Goal: Find specific page/section

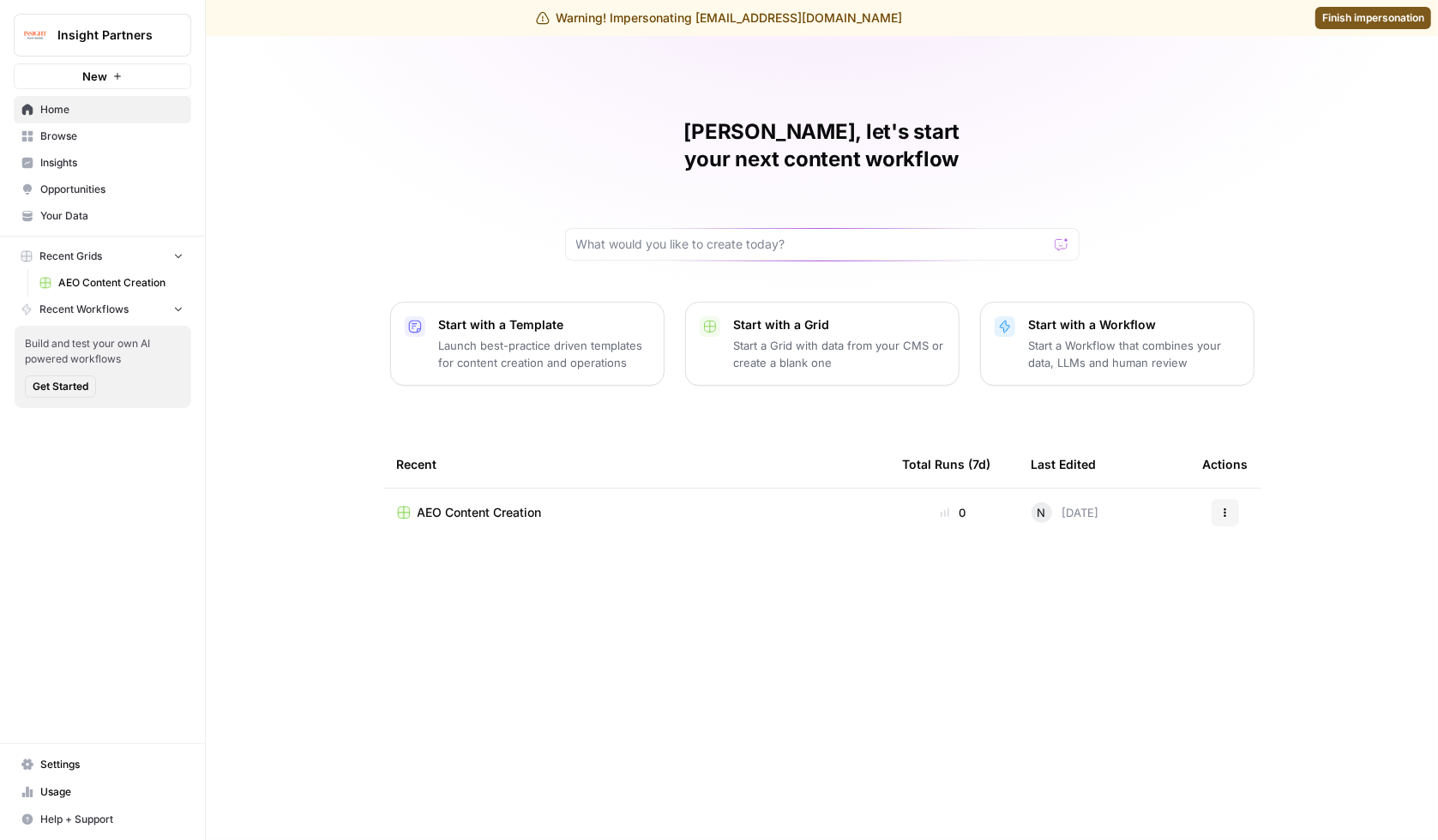
click at [114, 144] on link "Browse" at bounding box center [102, 137] width 177 height 27
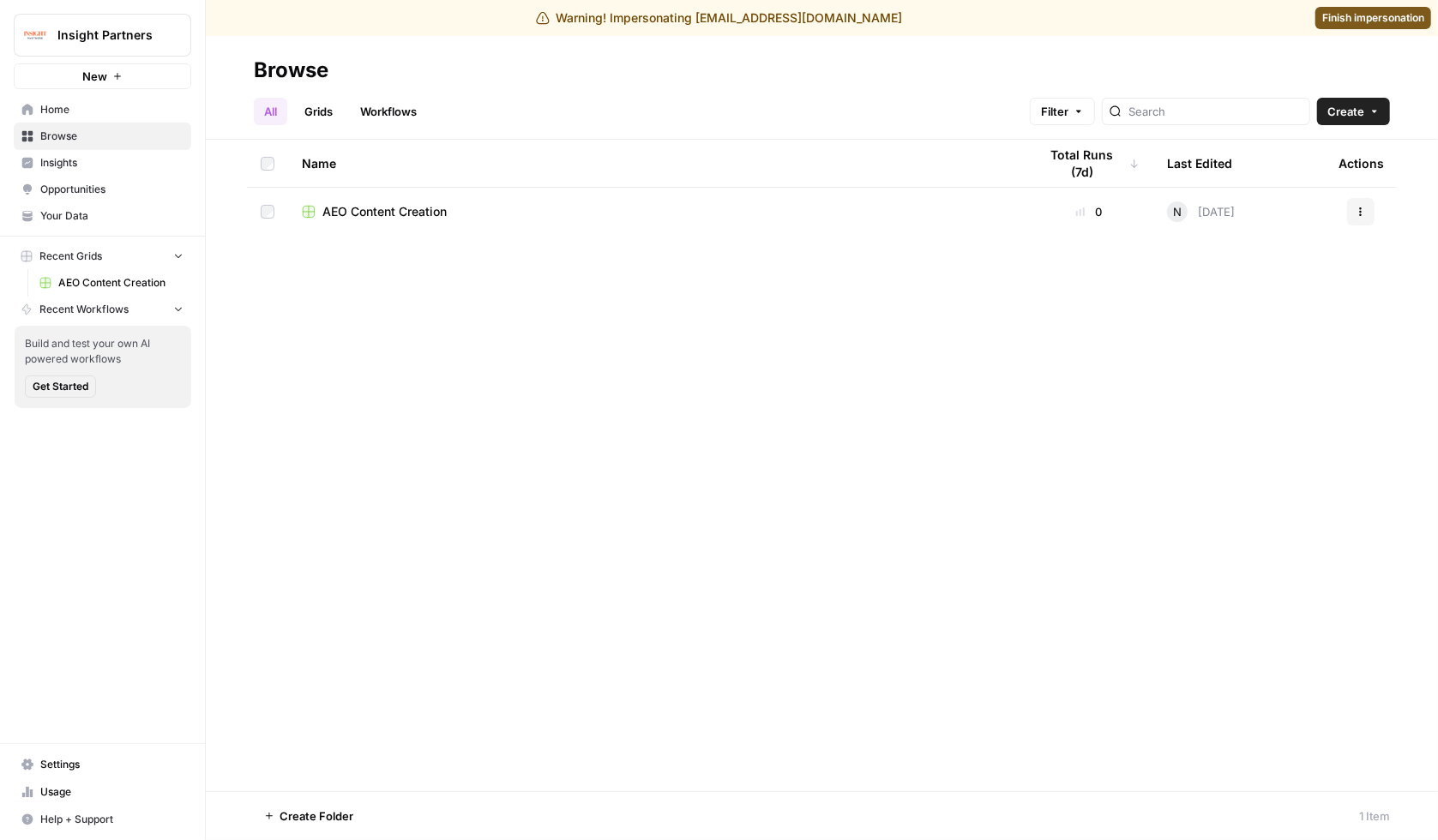
click at [404, 218] on span "AEO Content Creation" at bounding box center [384, 212] width 124 height 17
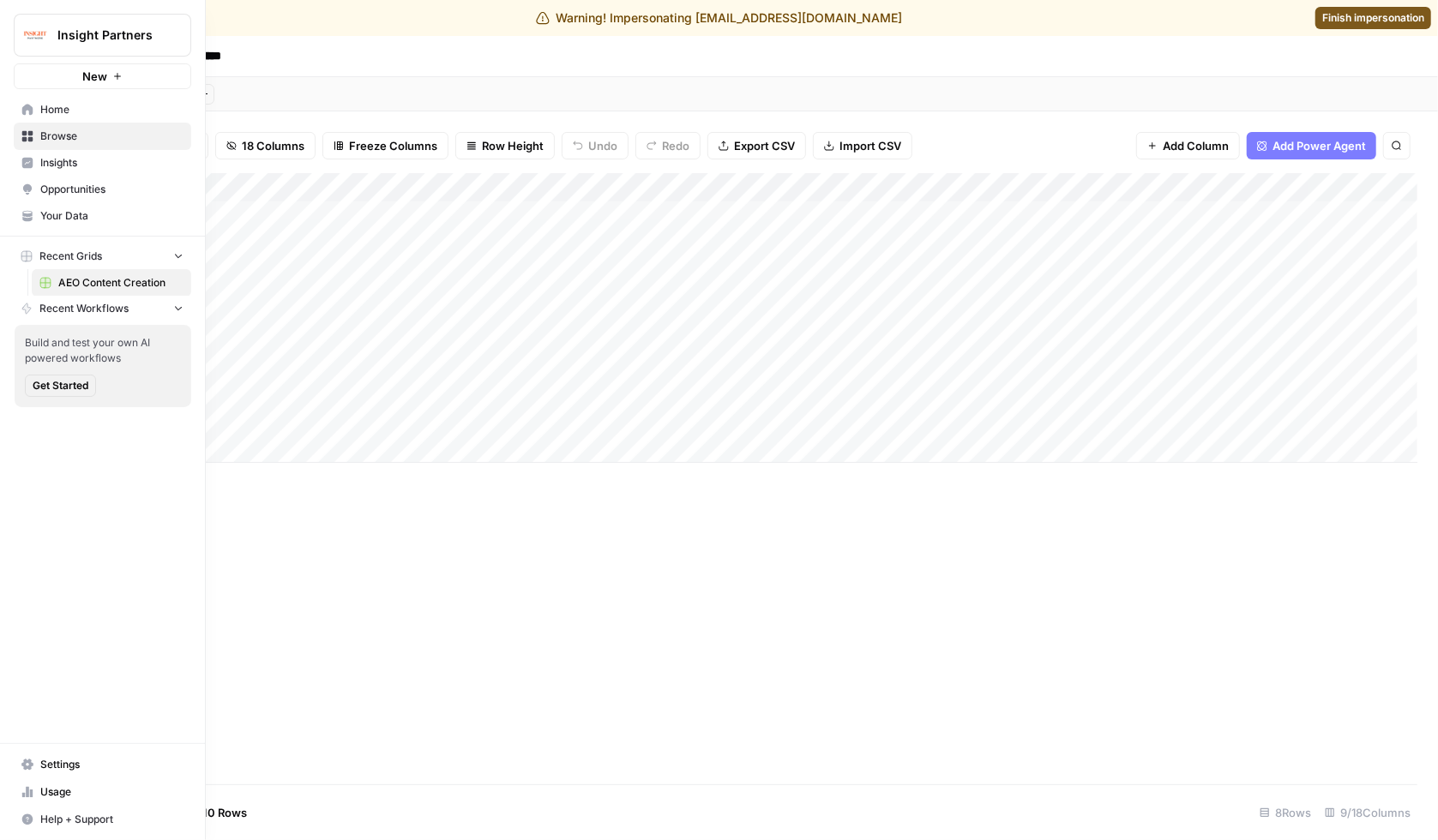
click at [24, 106] on icon at bounding box center [28, 109] width 11 height 11
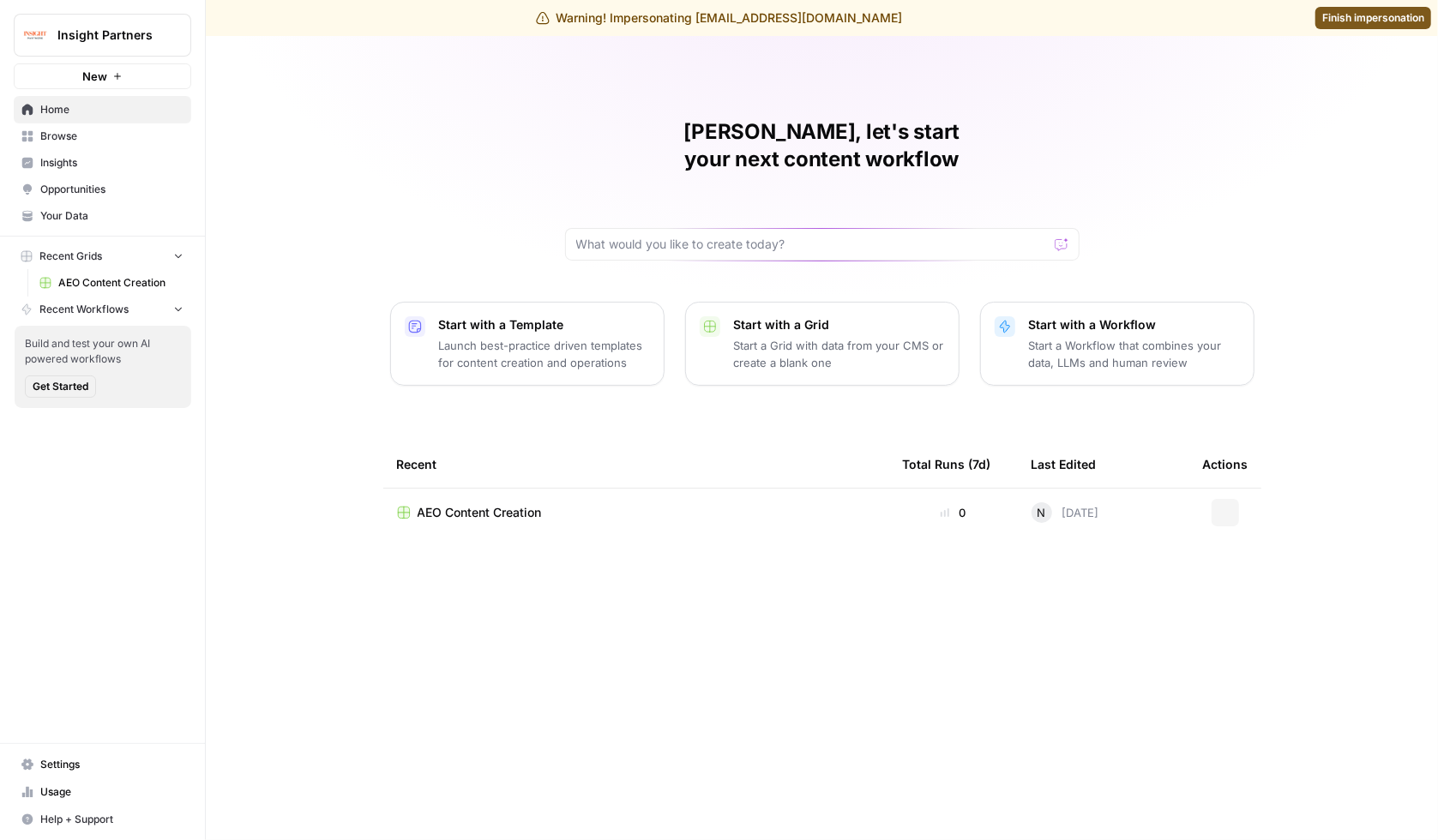
click at [60, 168] on span "Insights" at bounding box center [112, 163] width 143 height 15
